Goal: Transaction & Acquisition: Book appointment/travel/reservation

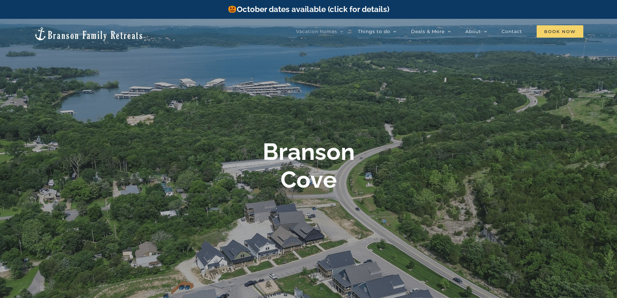
click at [549, 33] on span "Book Now" at bounding box center [560, 31] width 47 height 12
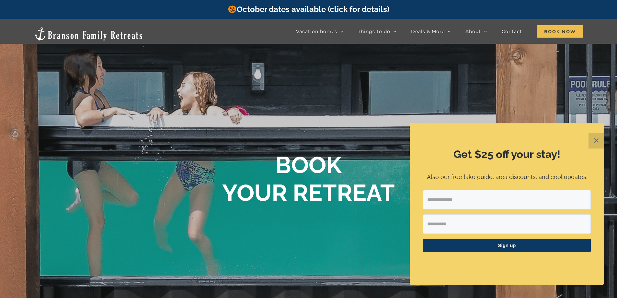
click at [592, 144] on button "✕" at bounding box center [597, 141] width 16 height 16
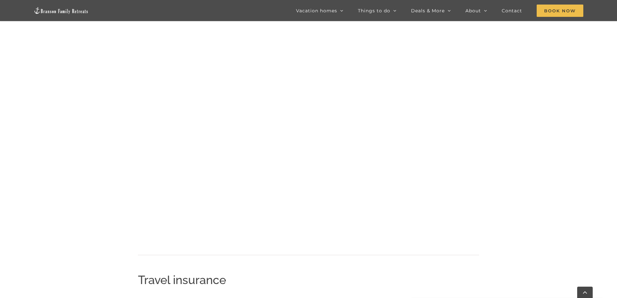
scroll to position [719, 0]
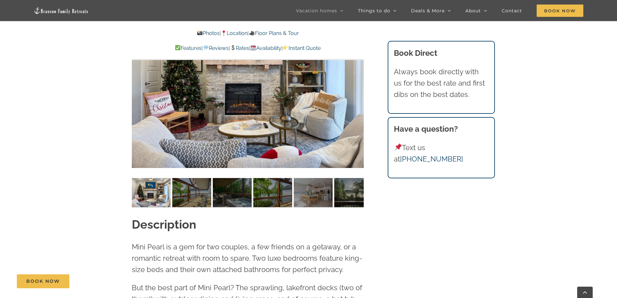
scroll to position [519, 0]
click at [237, 51] on link "Rates" at bounding box center [239, 48] width 19 height 6
